Goal: Information Seeking & Learning: Find specific fact

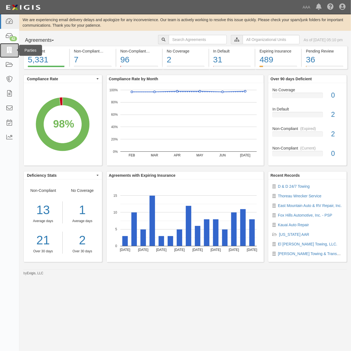
click at [11, 50] on icon at bounding box center [10, 50] width 8 height 6
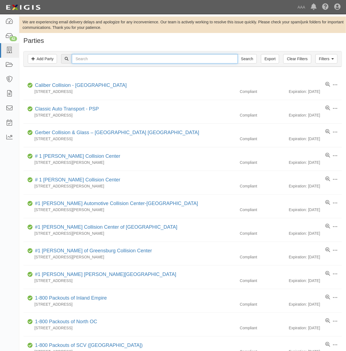
click at [139, 58] on input "text" at bounding box center [155, 58] width 166 height 9
type input "the goodyear"
click at [238, 54] on input "Search" at bounding box center [247, 58] width 19 height 9
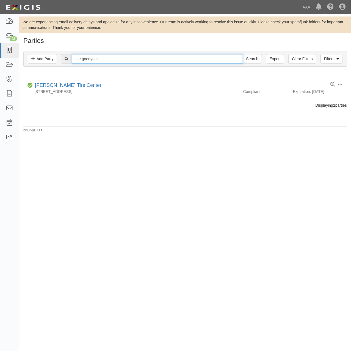
click at [91, 59] on input "the goodyear" at bounding box center [157, 58] width 171 height 9
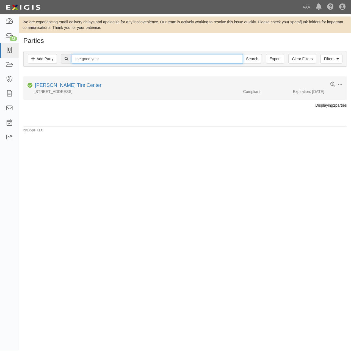
type input "the good year"
click at [243, 54] on input "Search" at bounding box center [252, 58] width 19 height 9
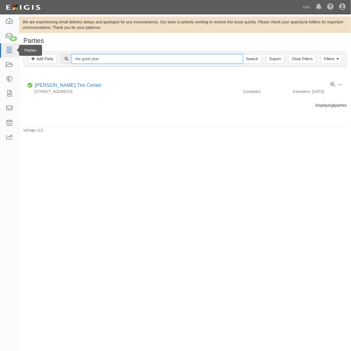
drag, startPoint x: 83, startPoint y: 59, endPoint x: 18, endPoint y: 56, distance: 65.0
click at [24, 55] on div "Filters Add Party Clear Filters Export the good year Search Filters" at bounding box center [185, 58] width 323 height 15
type input "good year"
click at [243, 54] on input "Search" at bounding box center [252, 58] width 19 height 9
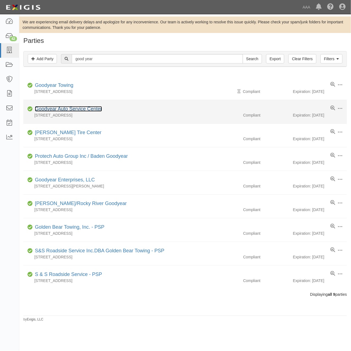
click at [94, 110] on link "Goodyear Auto Service Center" at bounding box center [68, 109] width 67 height 6
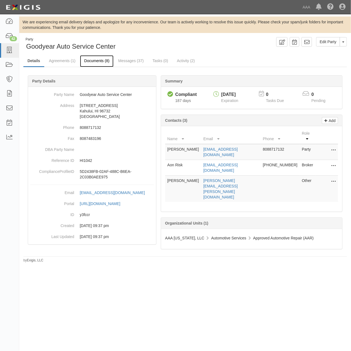
click at [96, 62] on link "Documents (8)" at bounding box center [97, 61] width 34 height 12
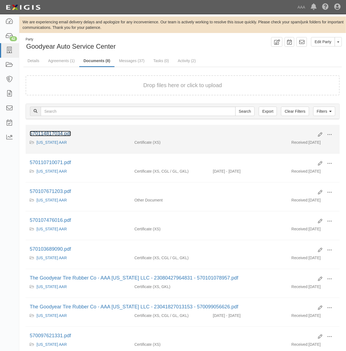
click at [59, 131] on link "570114817034.pdf" at bounding box center [50, 134] width 41 height 6
